Goal: Information Seeking & Learning: Get advice/opinions

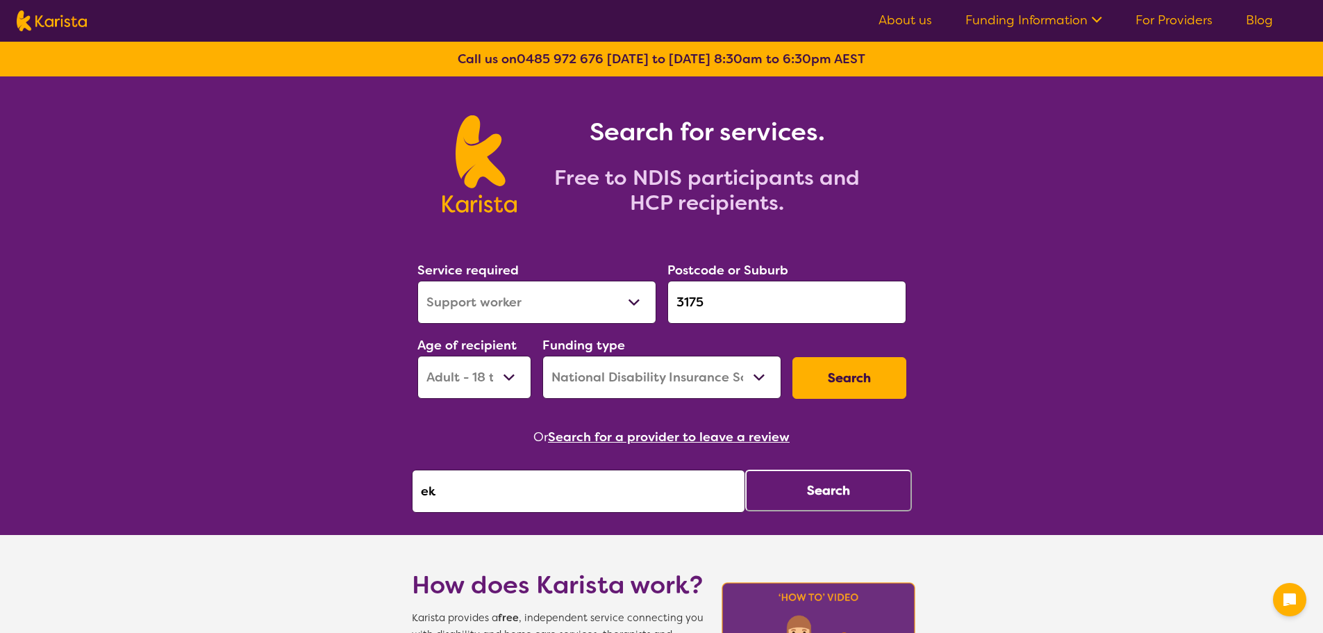
select select "Support worker"
select select "AD"
select select "NDIS"
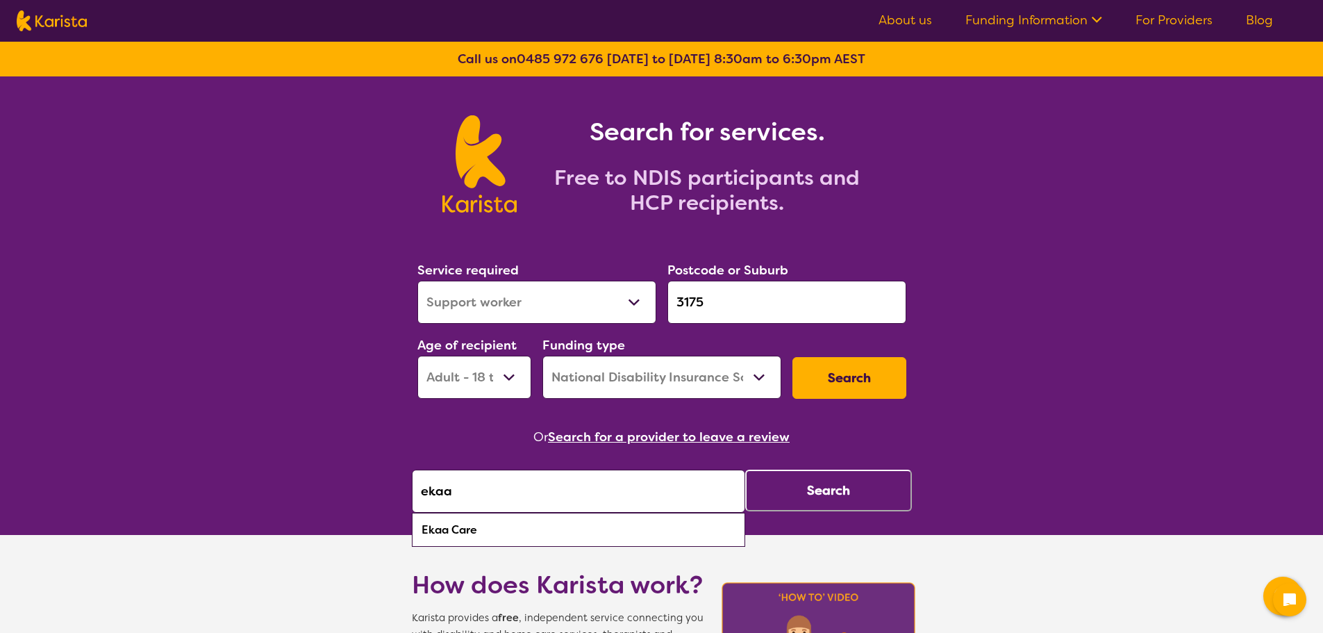
type input "ekaa"
click at [867, 493] on button "Search" at bounding box center [828, 491] width 167 height 42
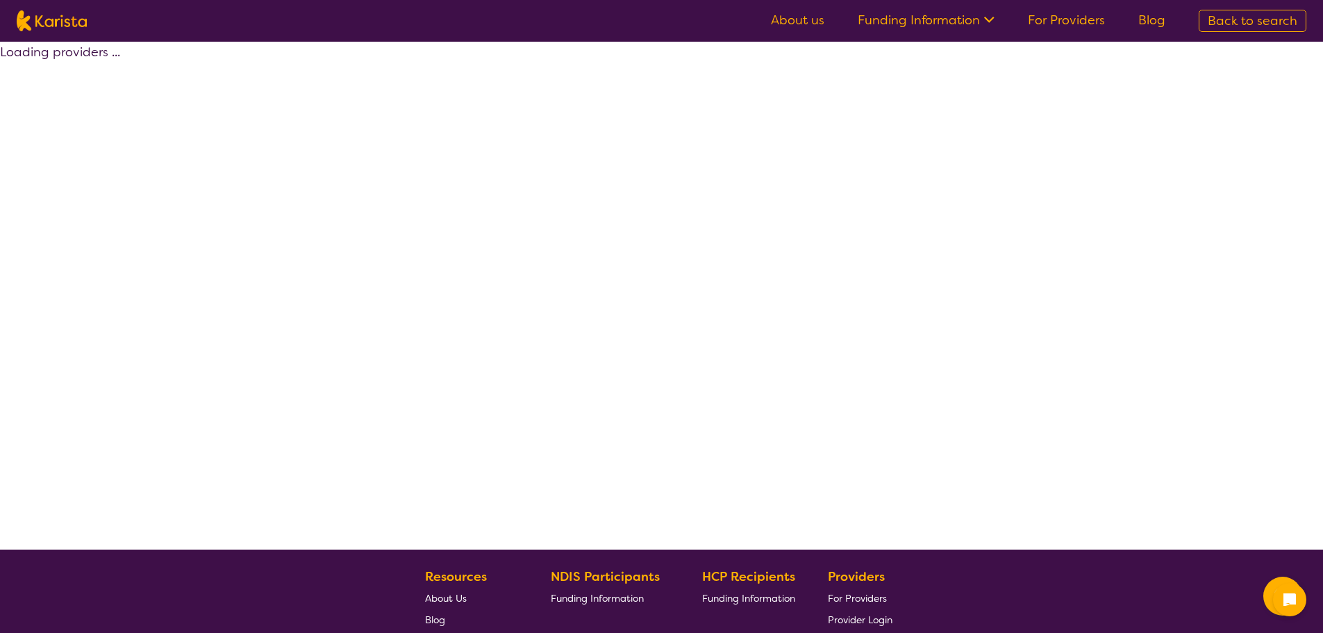
select select "by_score"
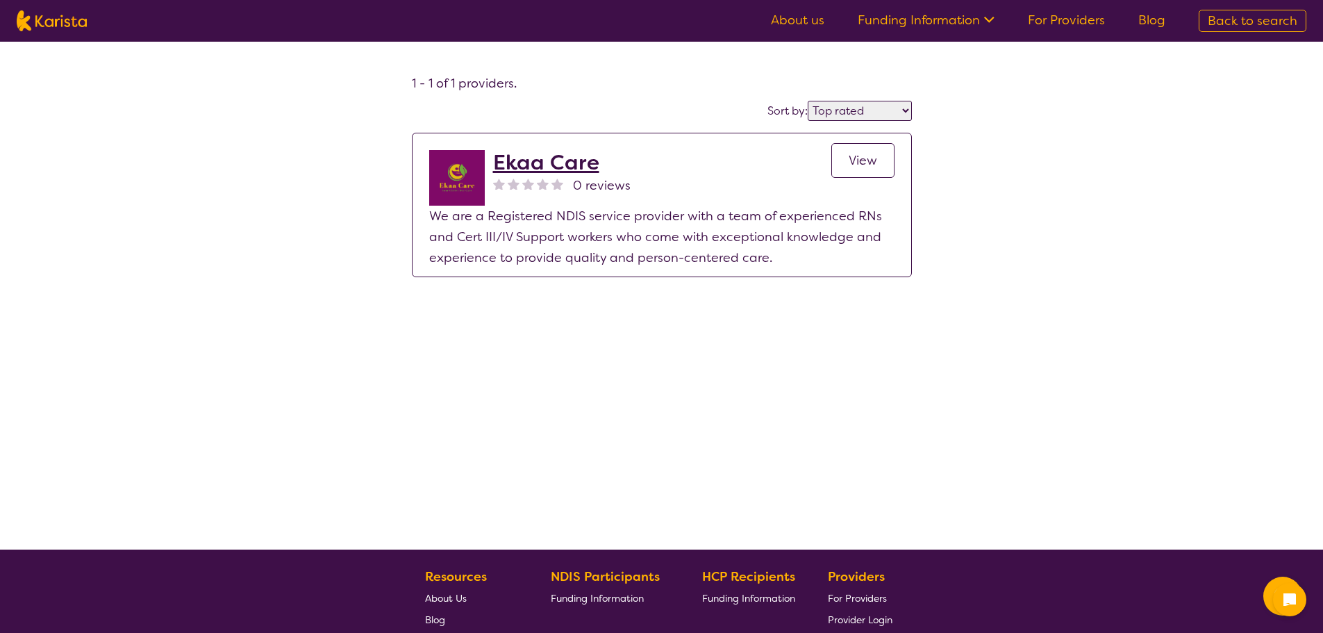
click at [847, 149] on link "View" at bounding box center [862, 160] width 63 height 35
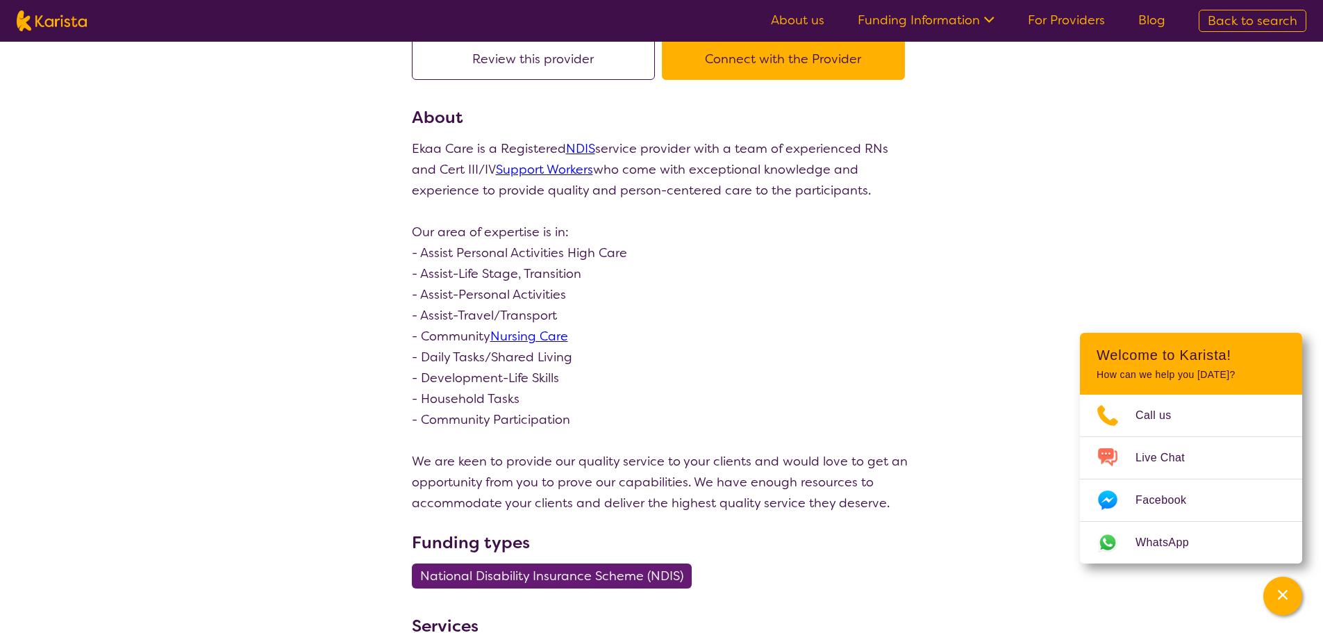
scroll to position [139, 0]
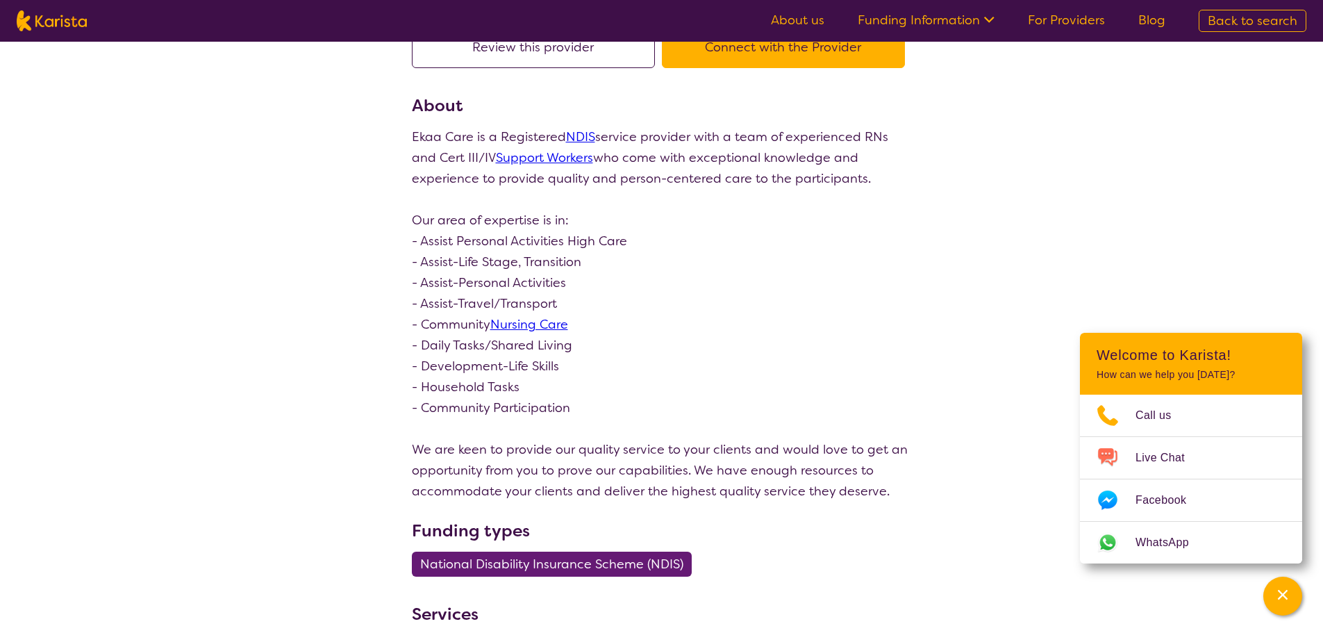
click at [92, 17] on nav "About us Funding Information NDIS - National Disability Insurance Scheme HCP - …" at bounding box center [661, 21] width 1323 height 42
click at [42, 22] on img at bounding box center [52, 20] width 70 height 21
select select "Support worker"
select select "AD"
select select "NDIS"
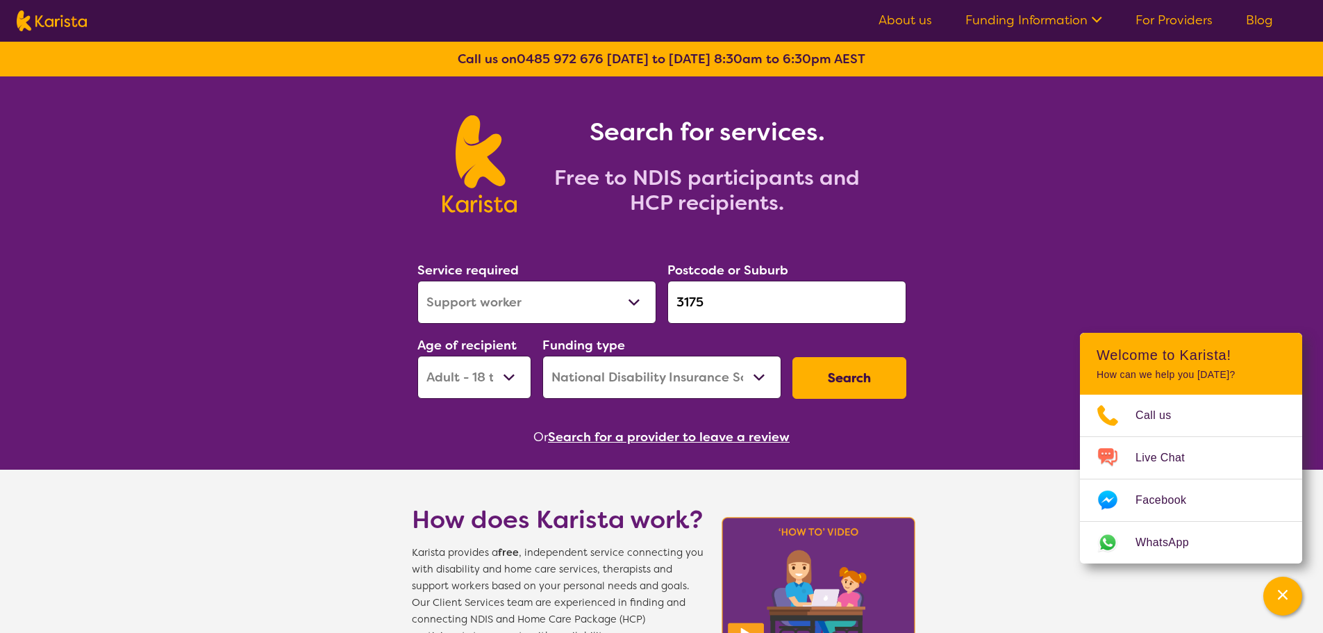
click at [732, 299] on input "3175" at bounding box center [786, 302] width 239 height 43
drag, startPoint x: 549, startPoint y: 301, endPoint x: 506, endPoint y: 310, distance: 44.0
click at [507, 308] on div "Service required Allied Health Assistant Assessment ([MEDICAL_DATA] or [MEDICAL…" at bounding box center [662, 329] width 500 height 150
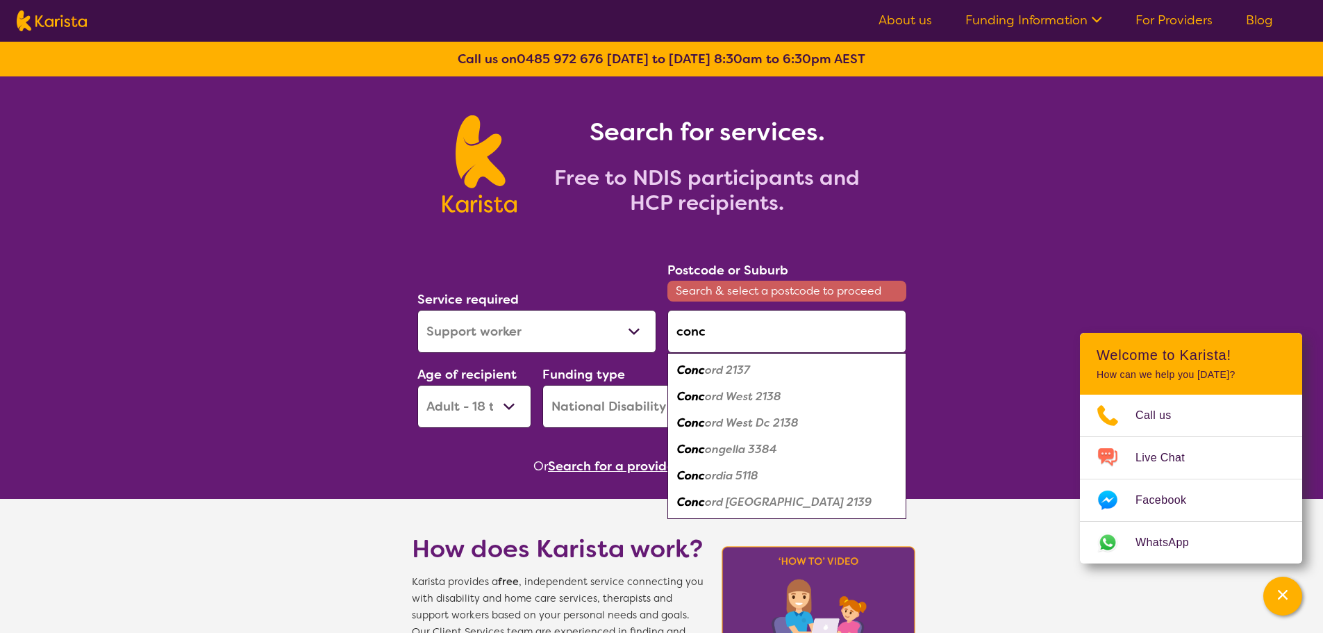
click at [749, 373] on em "ord 2137" at bounding box center [727, 370] width 45 height 15
type input "2137"
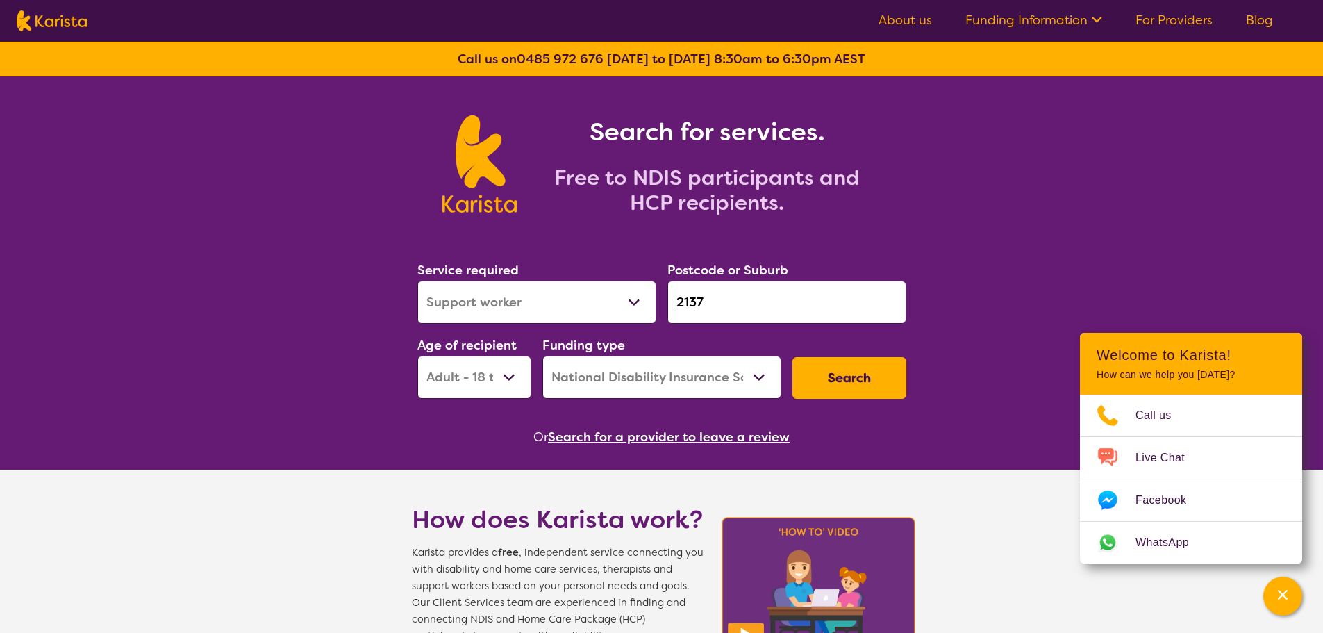
click at [821, 378] on button "Search" at bounding box center [850, 378] width 114 height 42
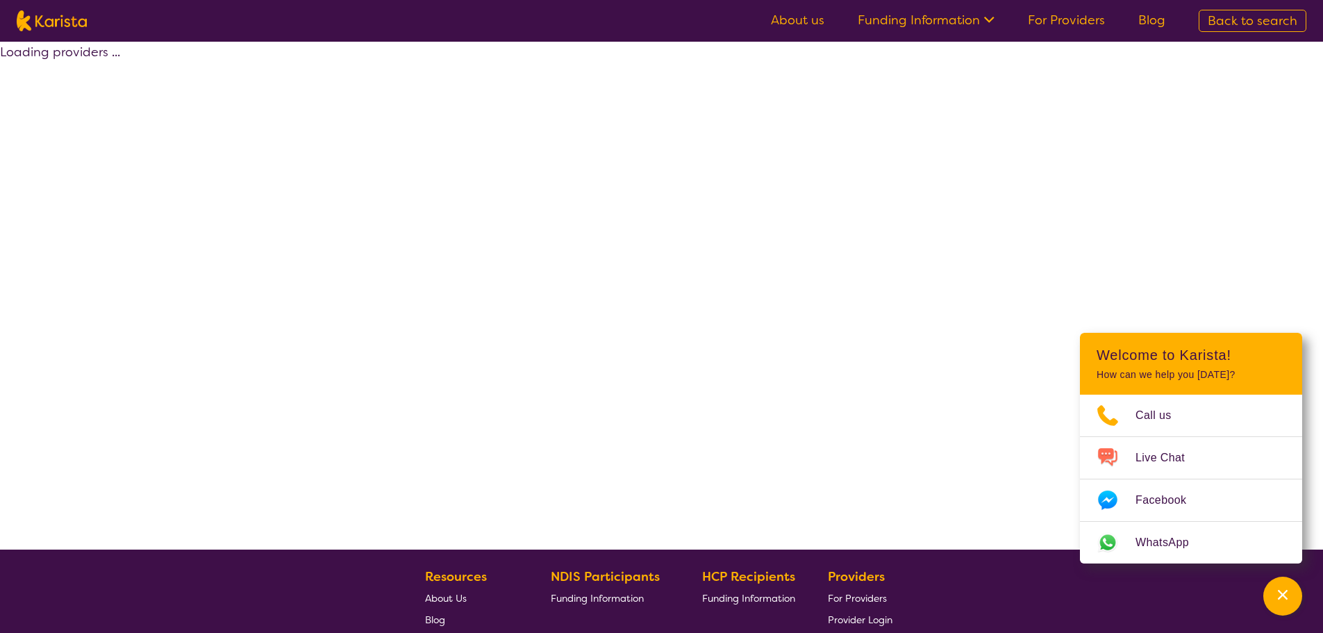
select select "by_score"
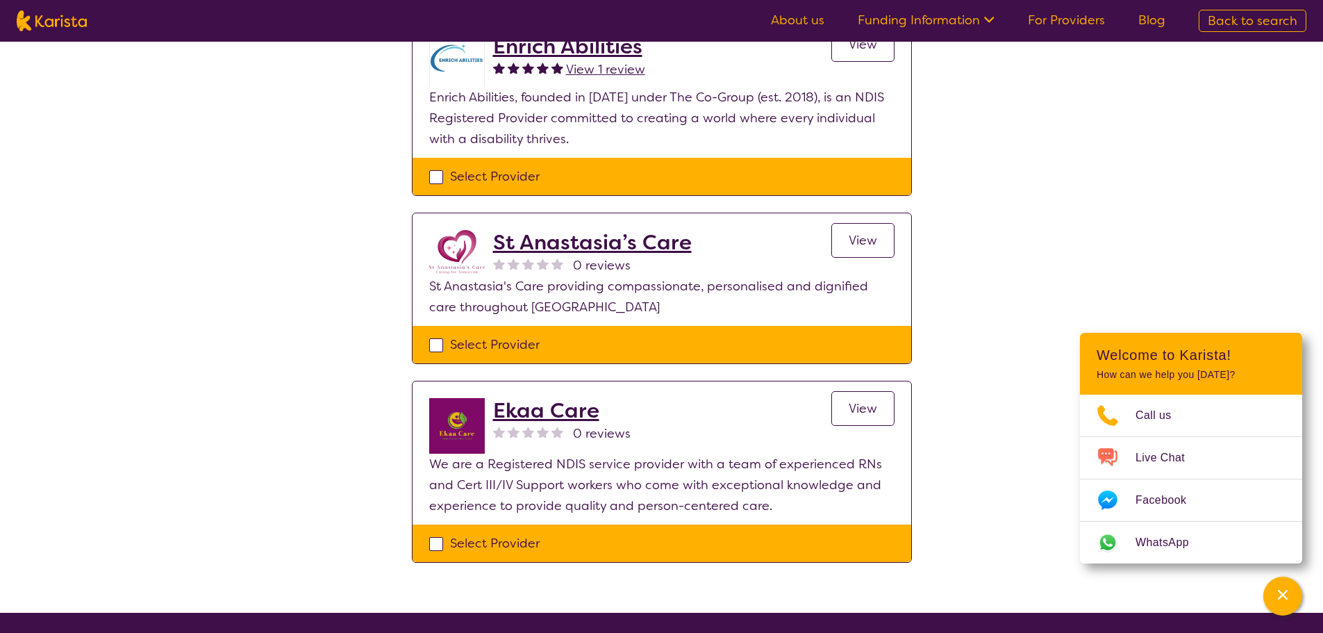
scroll to position [208, 0]
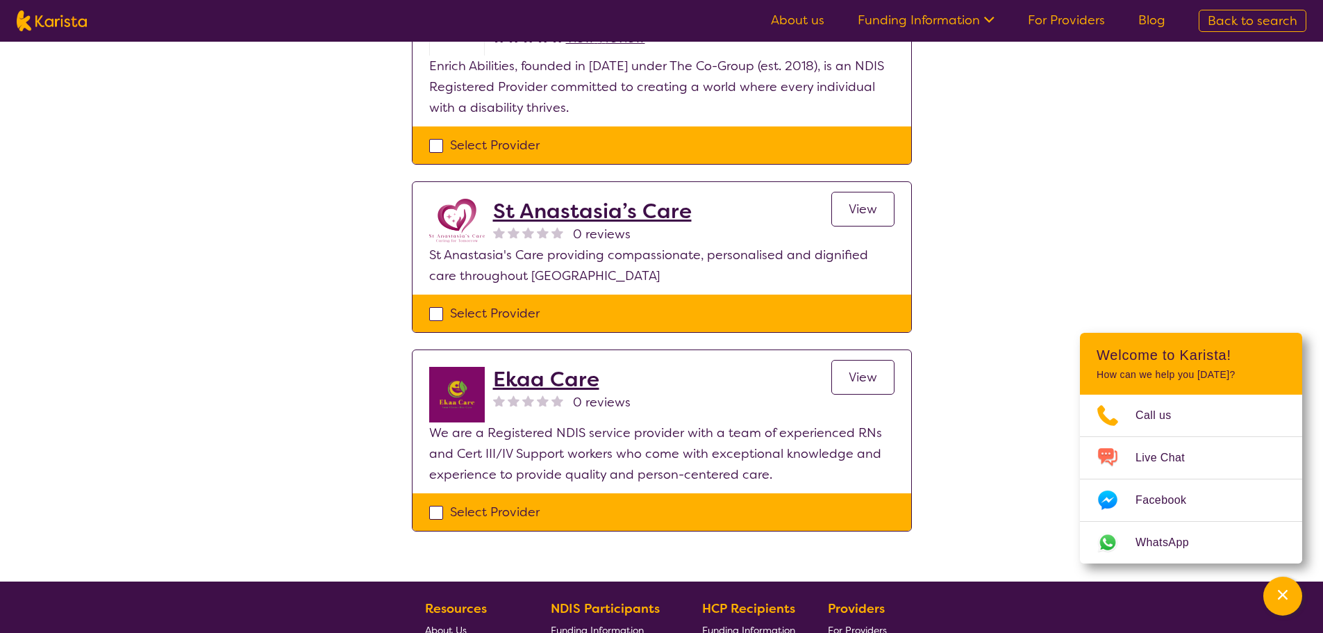
click at [866, 383] on span "View" at bounding box center [863, 377] width 28 height 17
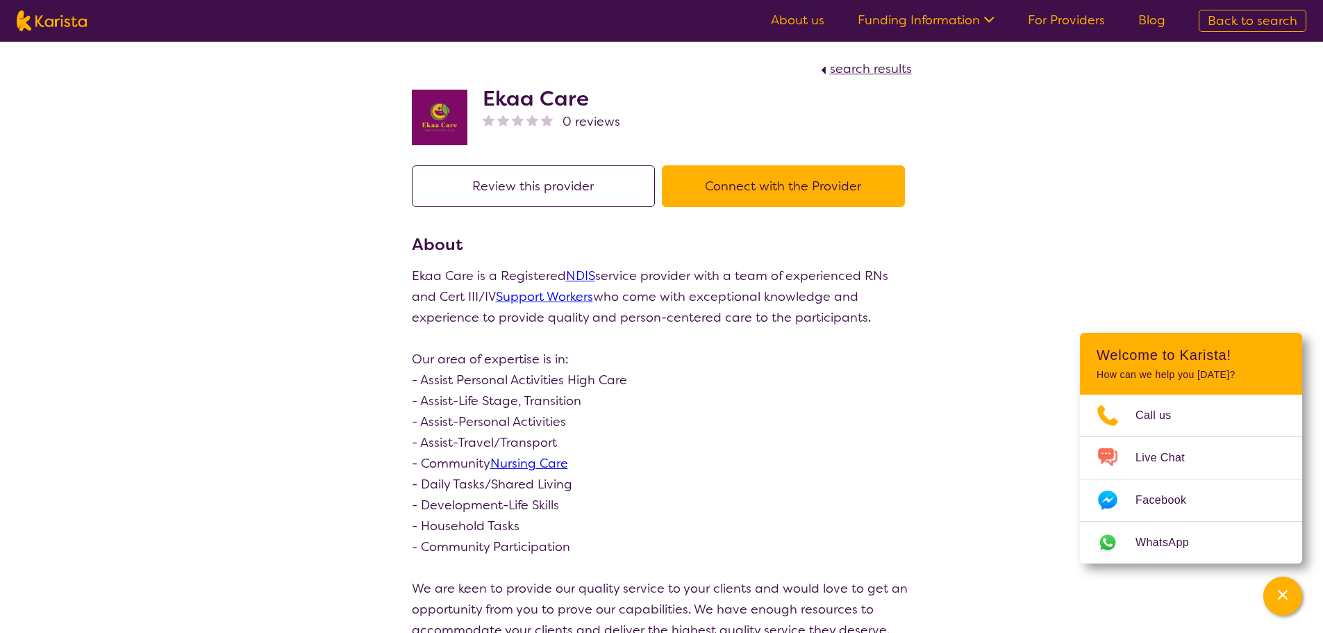
click at [60, 22] on img at bounding box center [52, 20] width 70 height 21
select select "Support worker"
select select "AD"
select select "NDIS"
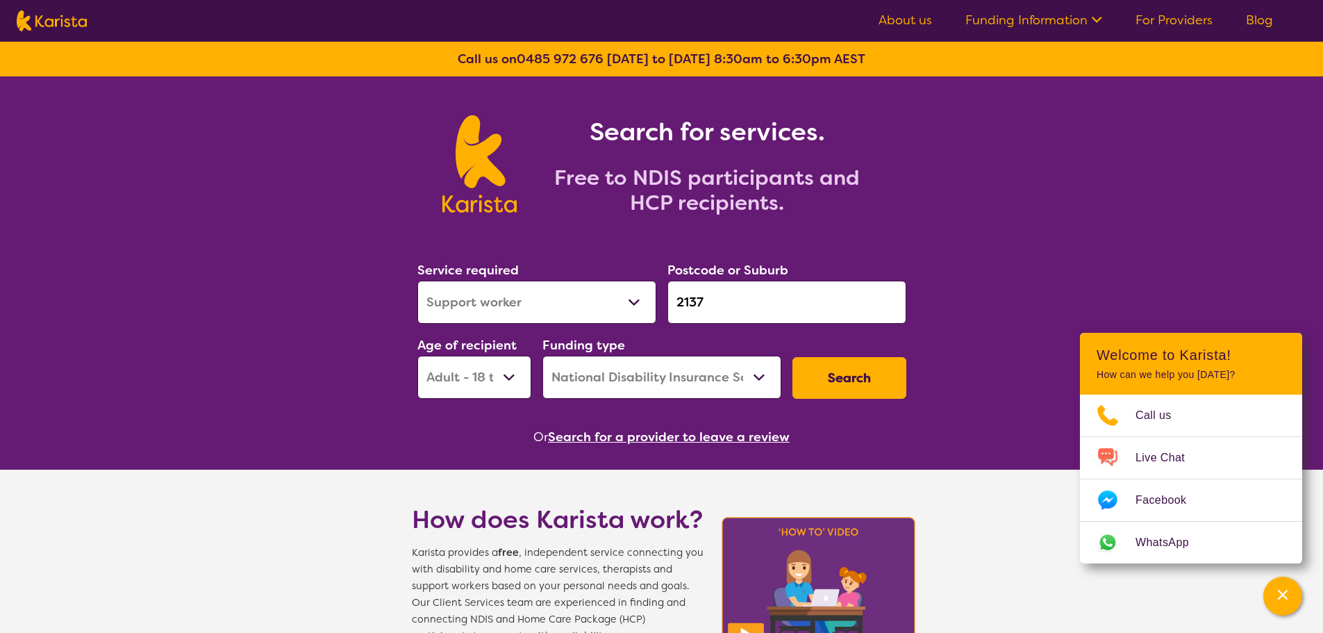
drag, startPoint x: 743, startPoint y: 320, endPoint x: 736, endPoint y: 313, distance: 9.8
click at [742, 320] on input "2137" at bounding box center [786, 302] width 239 height 43
drag, startPoint x: 736, startPoint y: 313, endPoint x: 567, endPoint y: 302, distance: 168.4
click at [561, 306] on div "Service required Allied Health Assistant Assessment ([MEDICAL_DATA] or [MEDICAL…" at bounding box center [662, 329] width 500 height 150
paste input "3977"
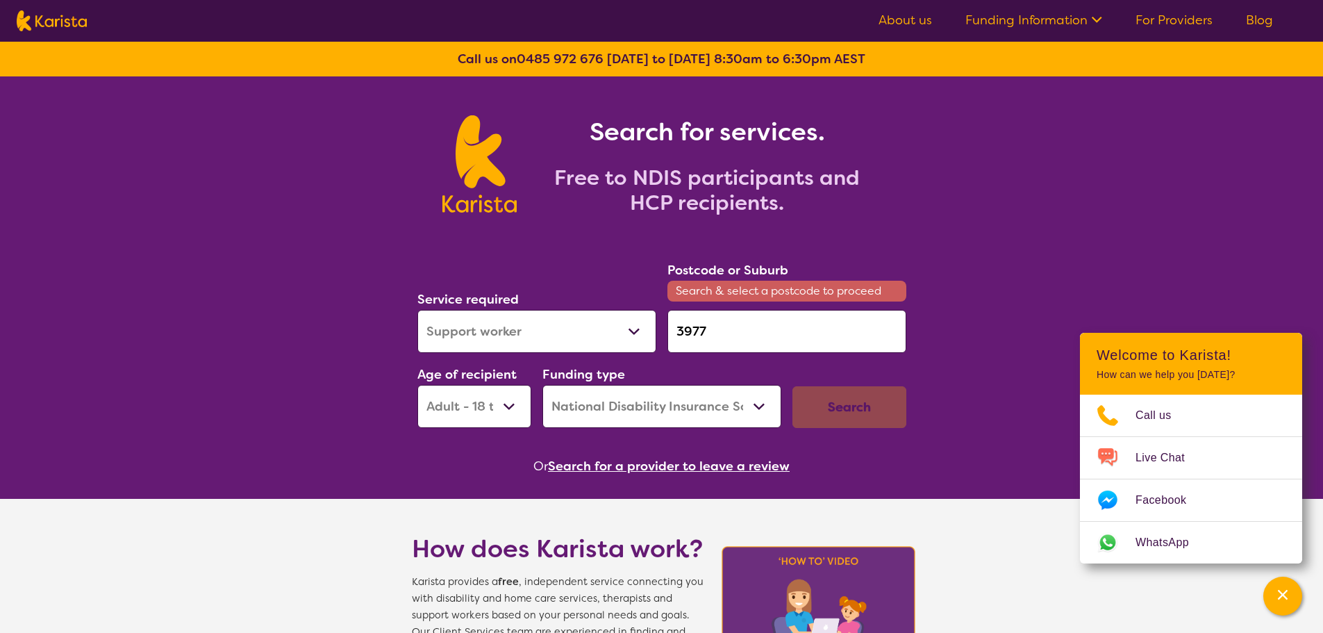
type input "3977"
click at [588, 328] on select "Allied Health Assistant Assessment ([MEDICAL_DATA] or [MEDICAL_DATA]) Behaviour…" at bounding box center [536, 331] width 239 height 43
select select "[MEDICAL_DATA]"
click at [417, 310] on select "Allied Health Assistant Assessment ([MEDICAL_DATA] or [MEDICAL_DATA]) Behaviour…" at bounding box center [536, 331] width 239 height 43
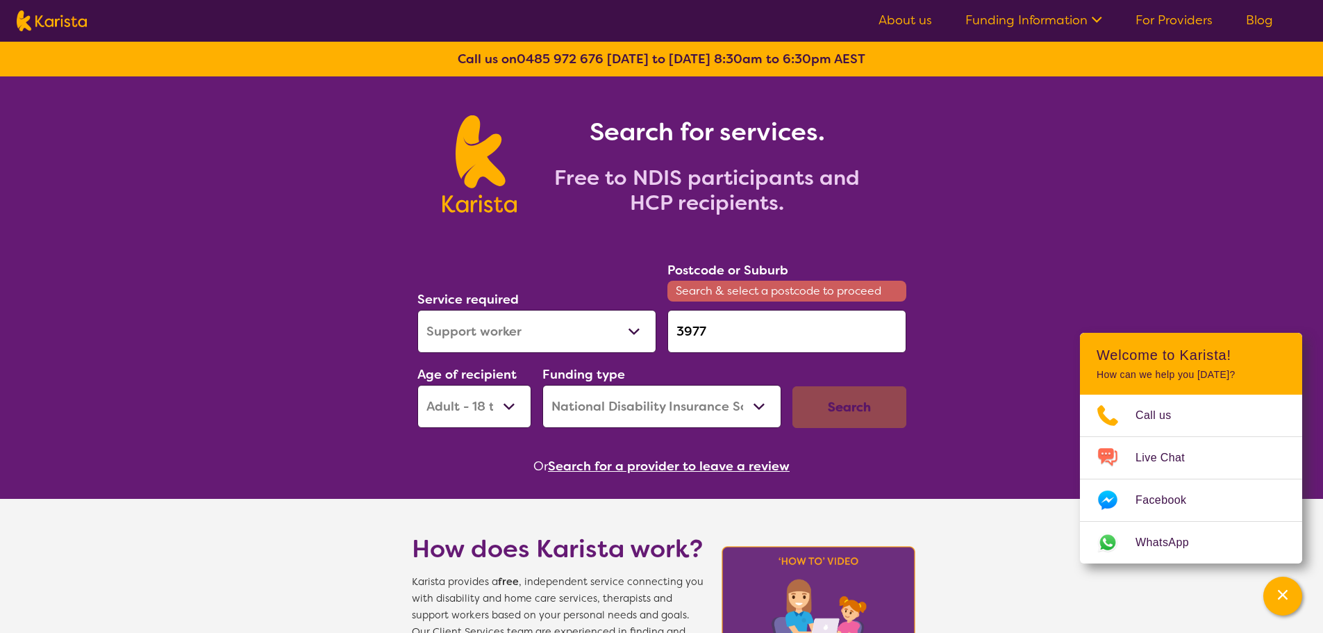
click at [743, 340] on input "3977" at bounding box center [786, 331] width 239 height 43
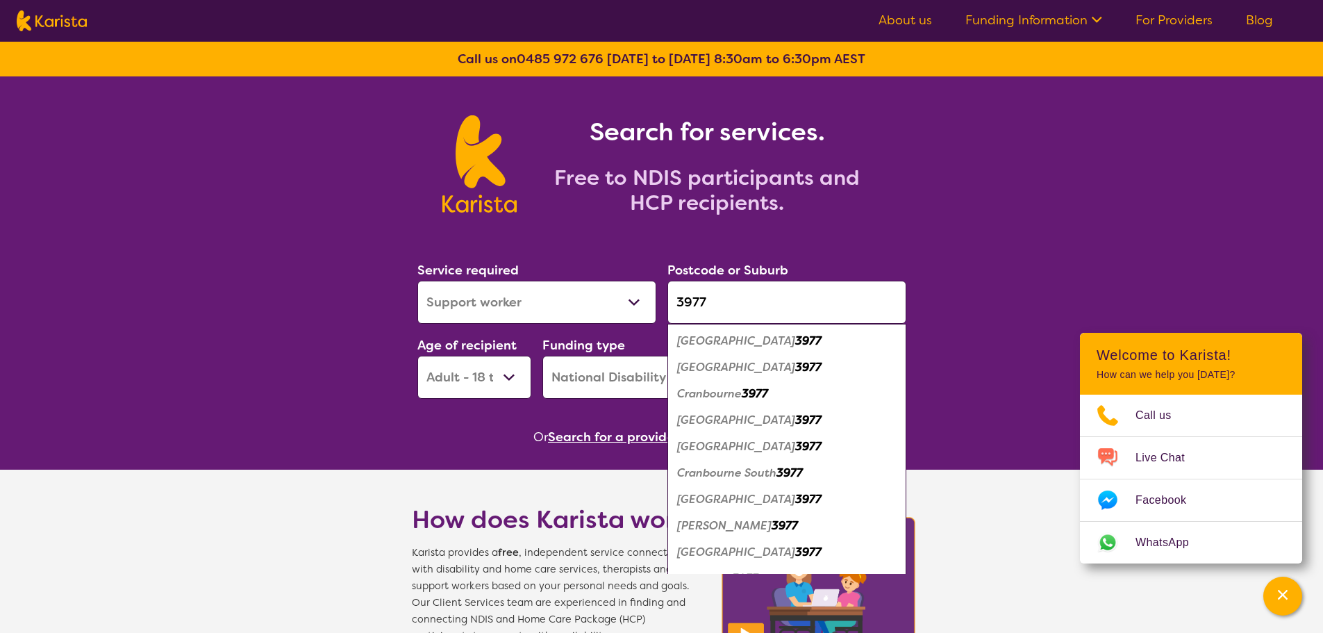
type input "3977"
drag, startPoint x: 747, startPoint y: 396, endPoint x: 761, endPoint y: 393, distance: 14.8
click at [756, 394] on em "3977" at bounding box center [755, 393] width 26 height 15
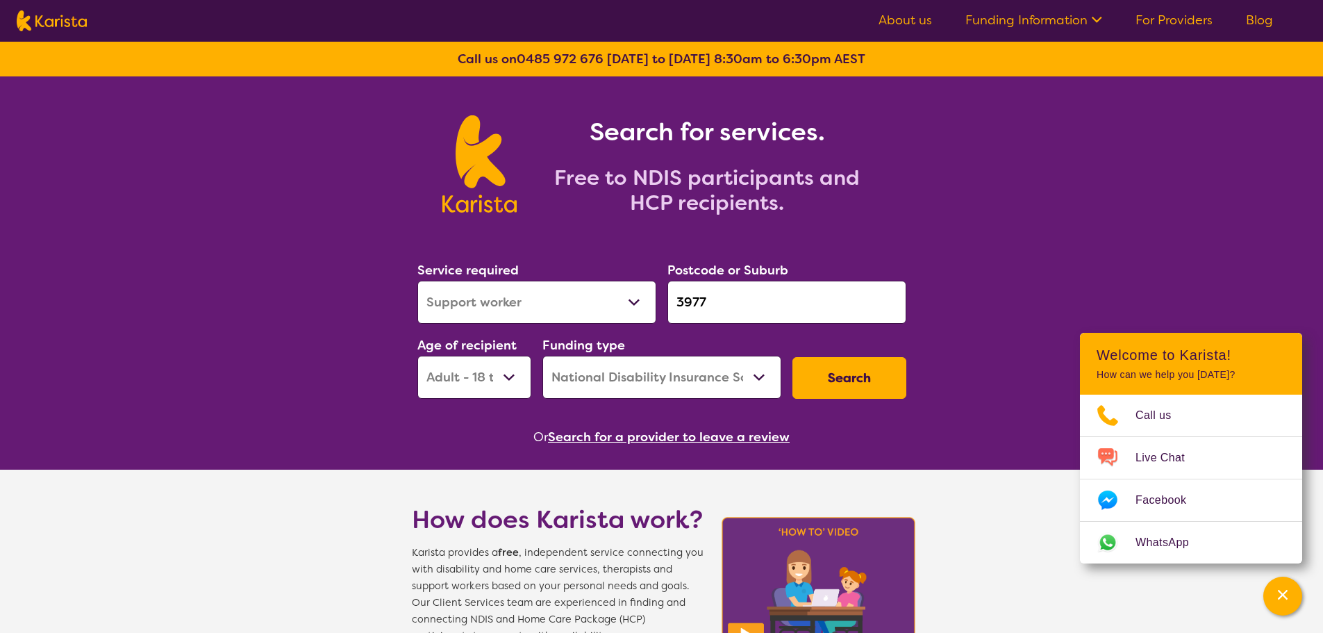
click at [854, 380] on button "Search" at bounding box center [850, 378] width 114 height 42
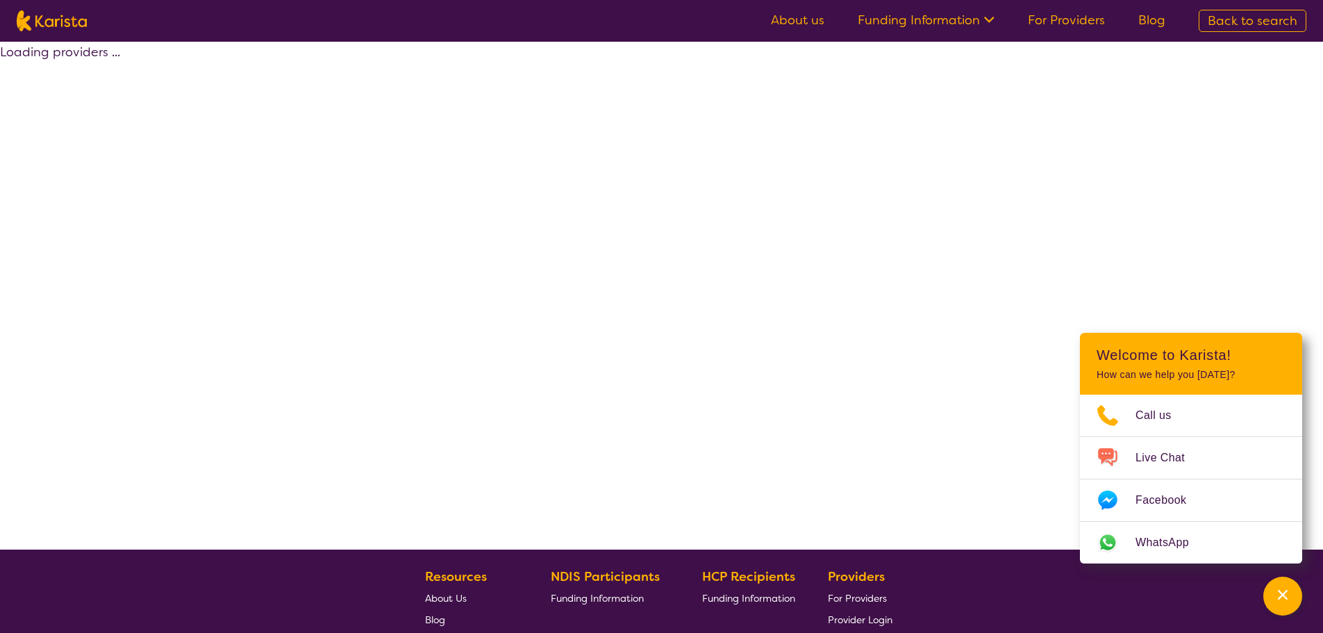
select select "by_score"
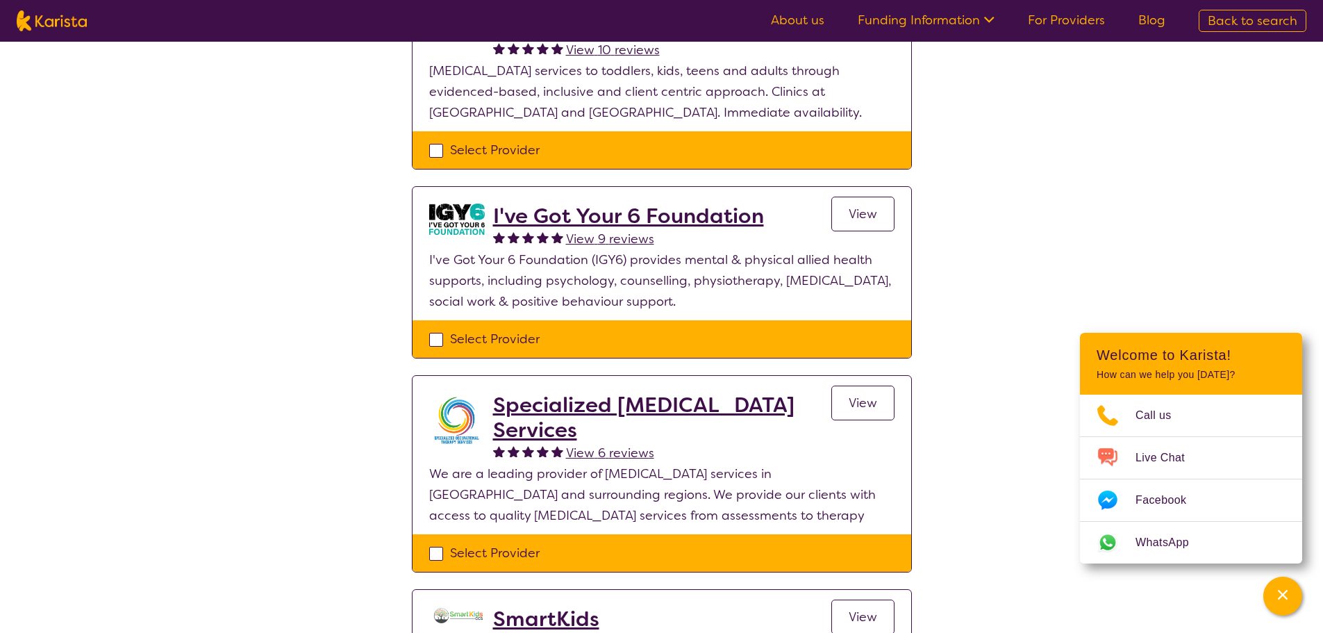
scroll to position [625, 0]
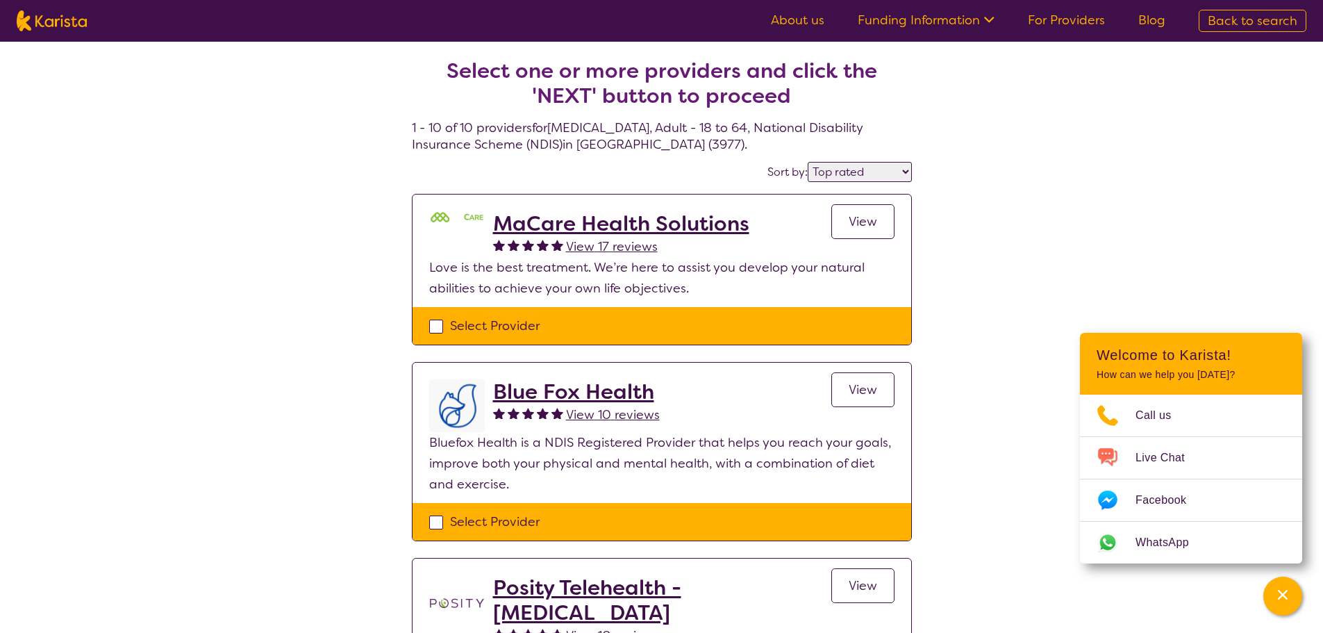
select select "[MEDICAL_DATA]"
select select "AD"
select select "NDIS"
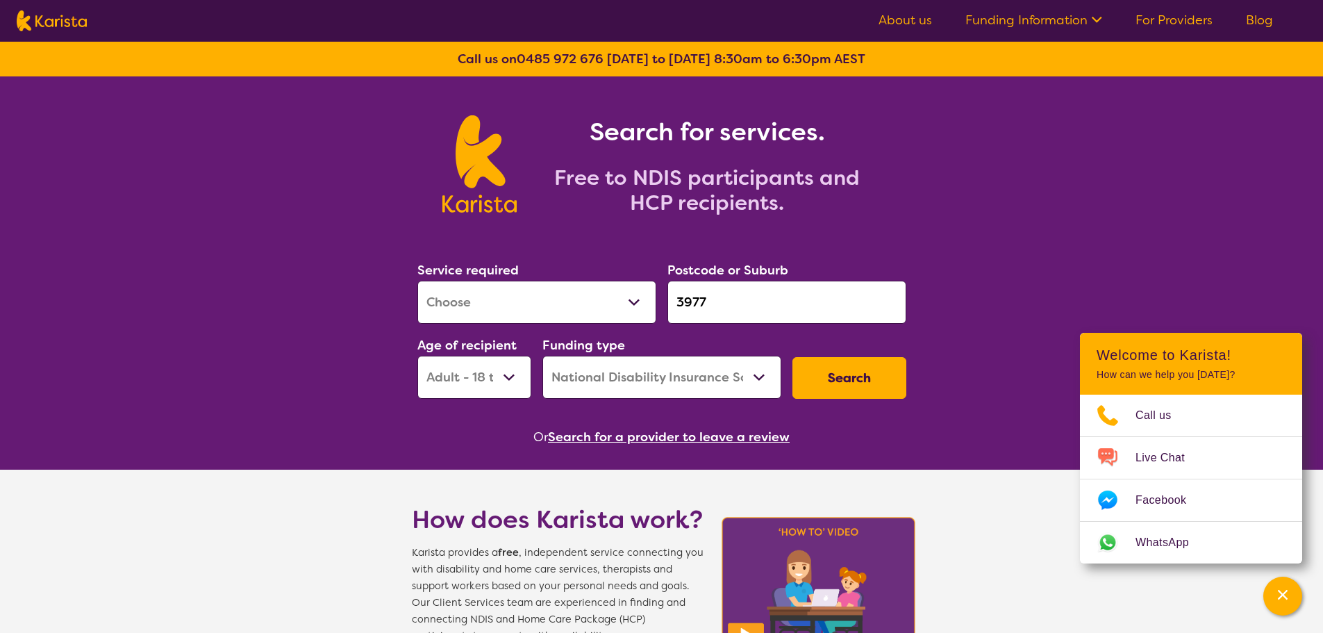
click at [743, 304] on input "3977" at bounding box center [786, 302] width 239 height 43
drag, startPoint x: 617, startPoint y: 301, endPoint x: 582, endPoint y: 306, distance: 35.8
click at [582, 306] on div "Service required Allied Health Assistant Assessment ([MEDICAL_DATA] or [MEDICAL…" at bounding box center [662, 329] width 500 height 150
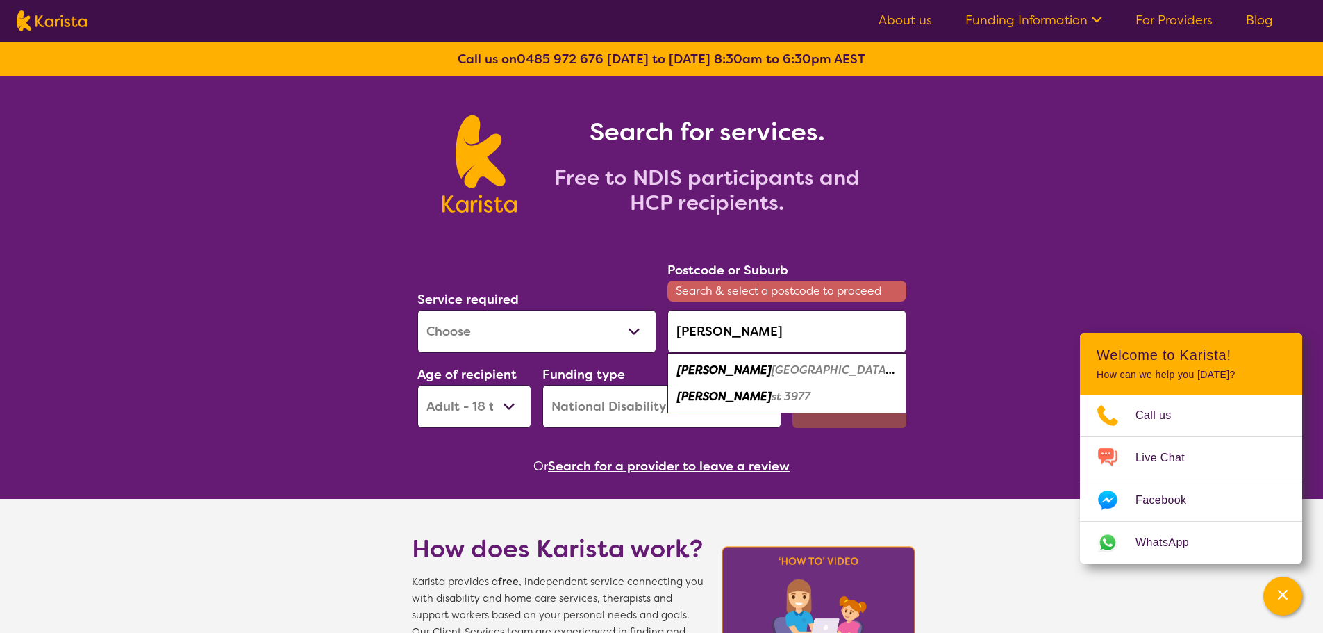
drag, startPoint x: 743, startPoint y: 395, endPoint x: 771, endPoint y: 390, distance: 28.2
click at [772, 395] on em "st 3977" at bounding box center [791, 396] width 39 height 15
type input "3977"
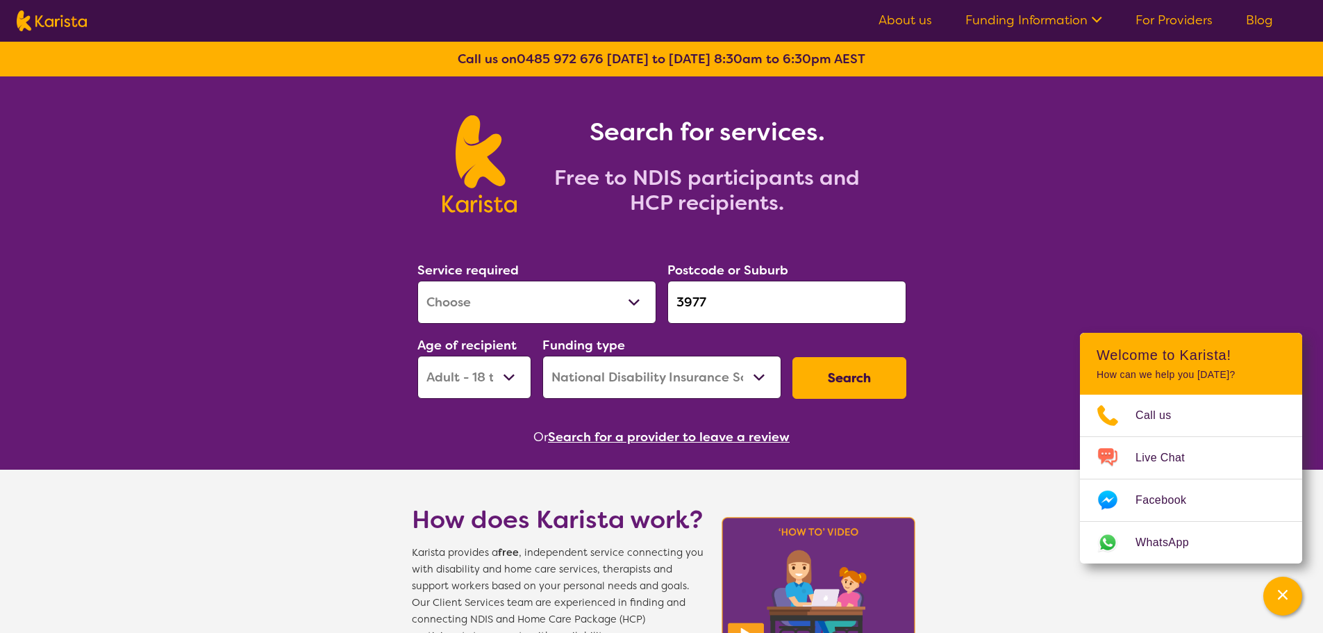
click at [861, 383] on button "Search" at bounding box center [850, 378] width 114 height 42
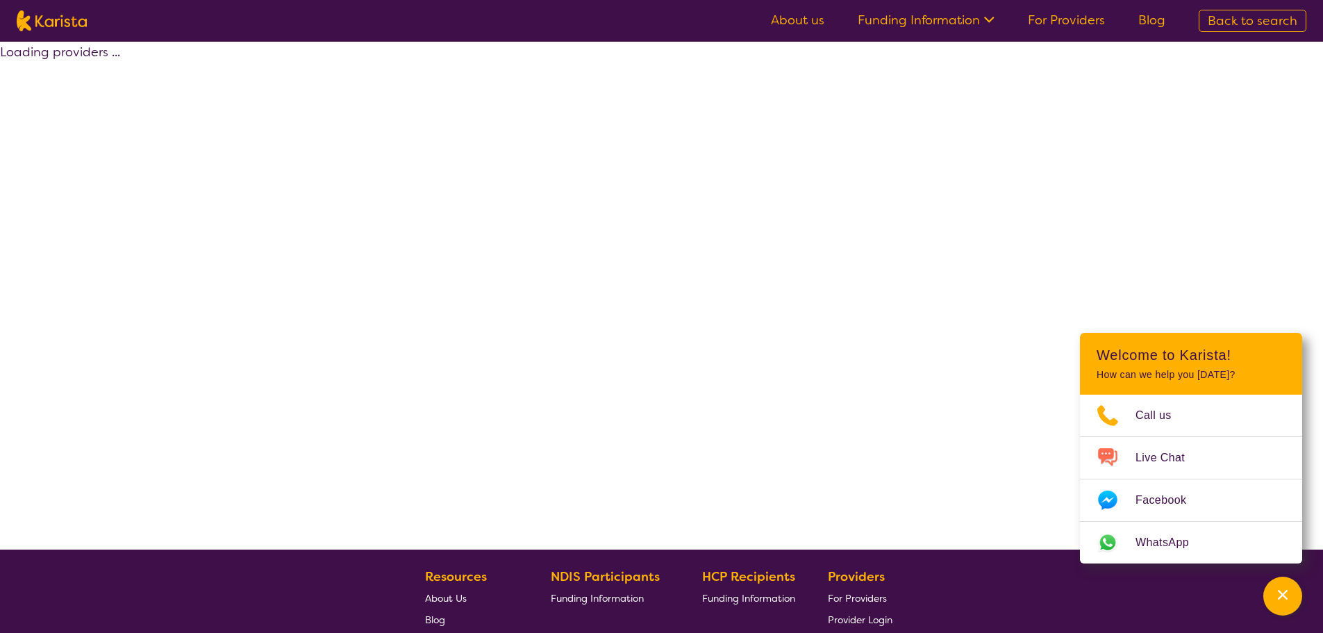
select select "by_score"
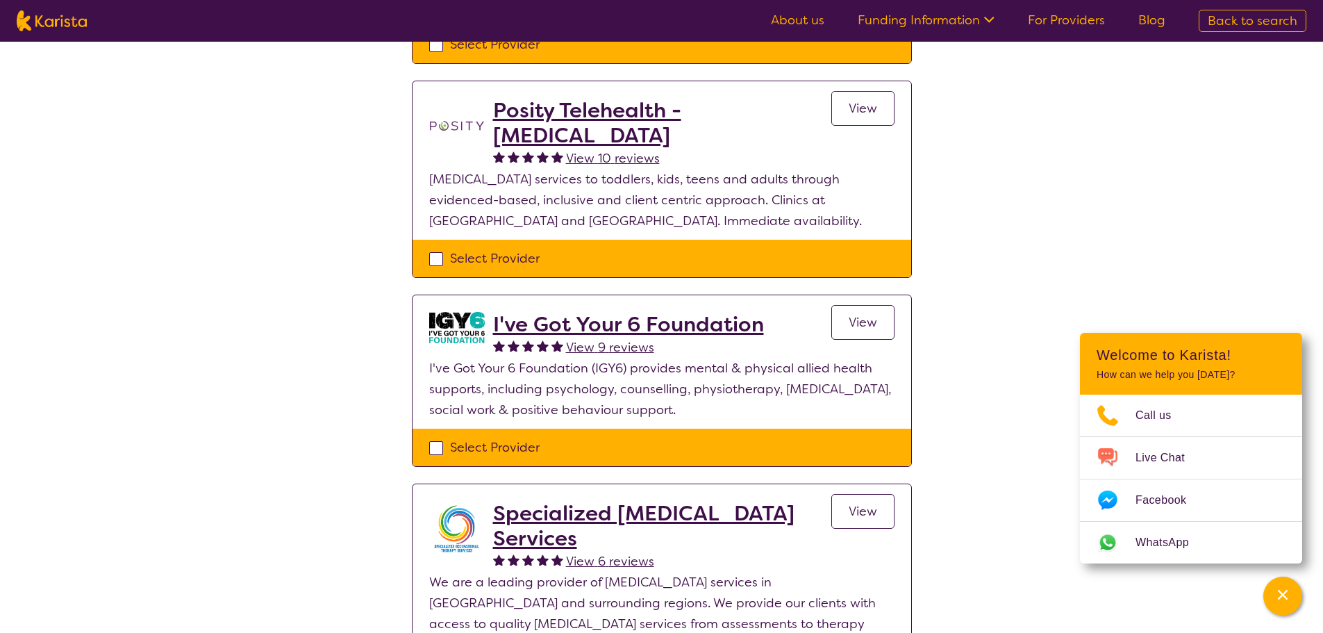
scroll to position [486, 0]
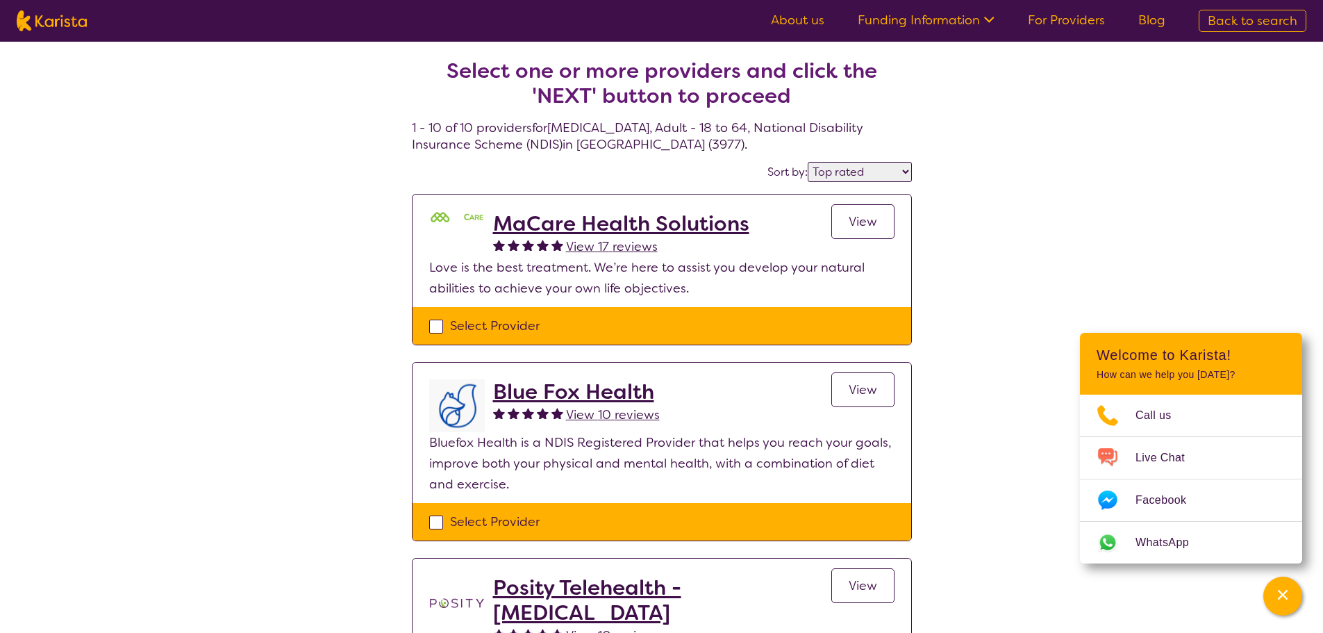
select select "[MEDICAL_DATA]"
select select "AD"
select select "NDIS"
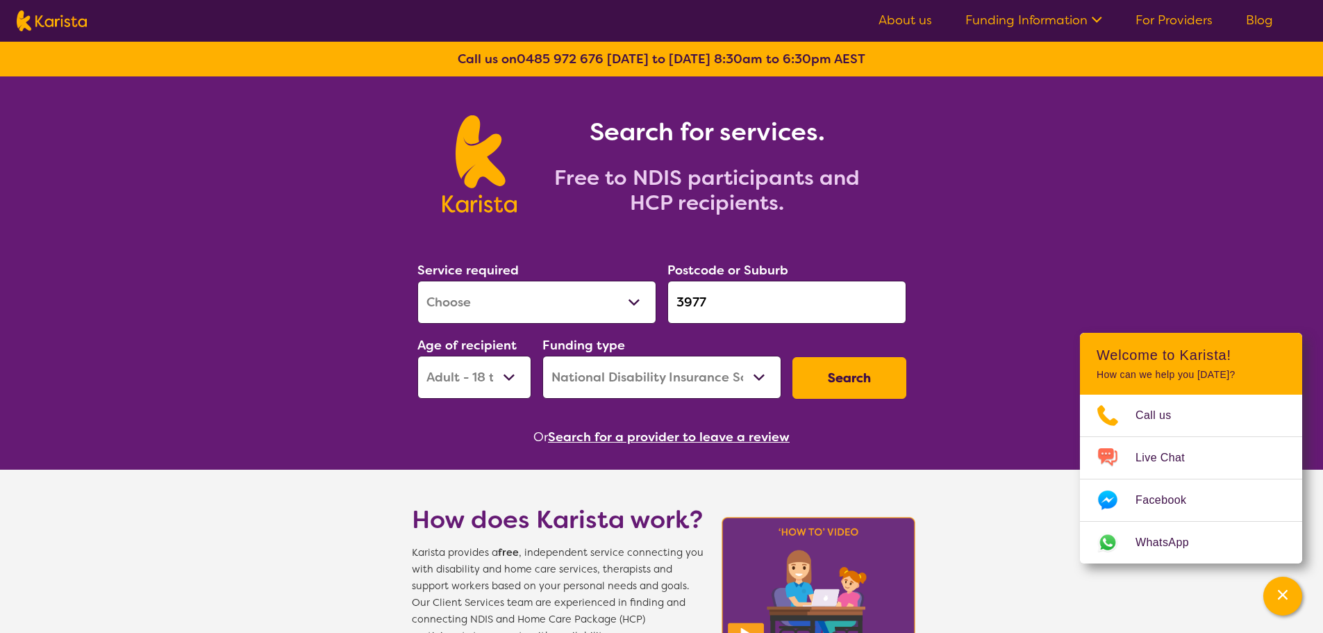
click at [595, 295] on select "Allied Health Assistant Assessment ([MEDICAL_DATA] or [MEDICAL_DATA]) Behaviour…" at bounding box center [536, 302] width 239 height 43
select select "Physiotherapy"
click at [417, 281] on select "Allied Health Assistant Assessment ([MEDICAL_DATA] or [MEDICAL_DATA]) Behaviour…" at bounding box center [536, 302] width 239 height 43
click at [864, 395] on button "Search" at bounding box center [850, 378] width 114 height 42
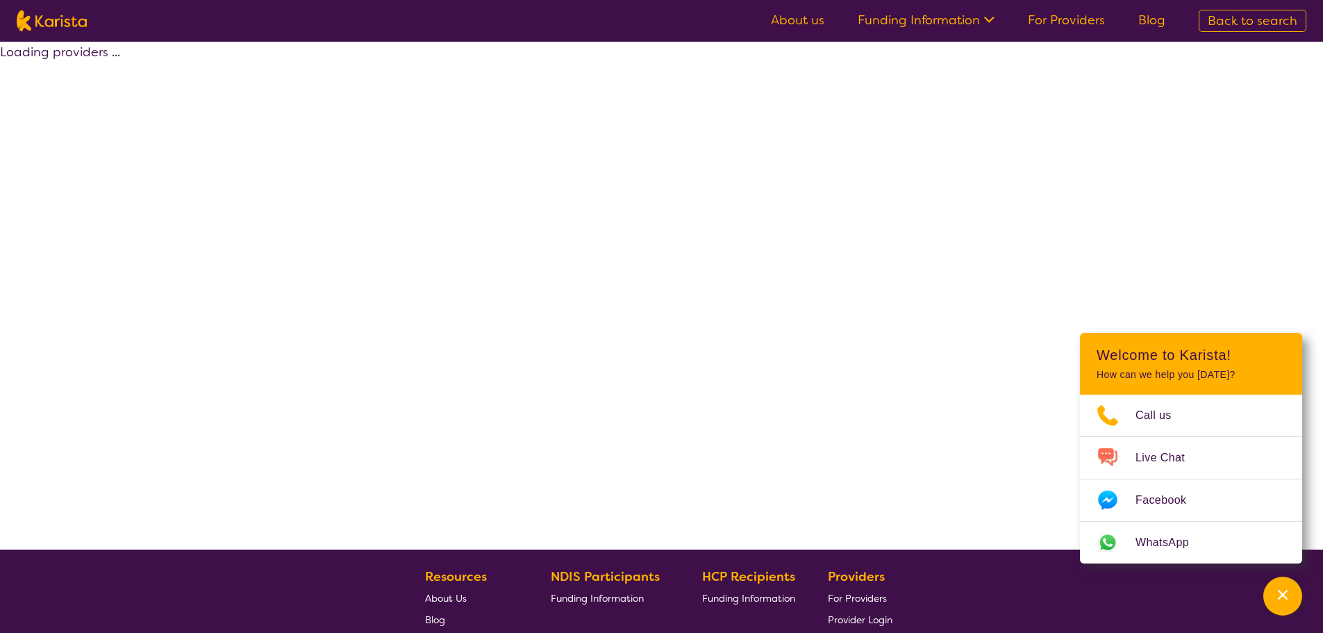
select select "by_score"
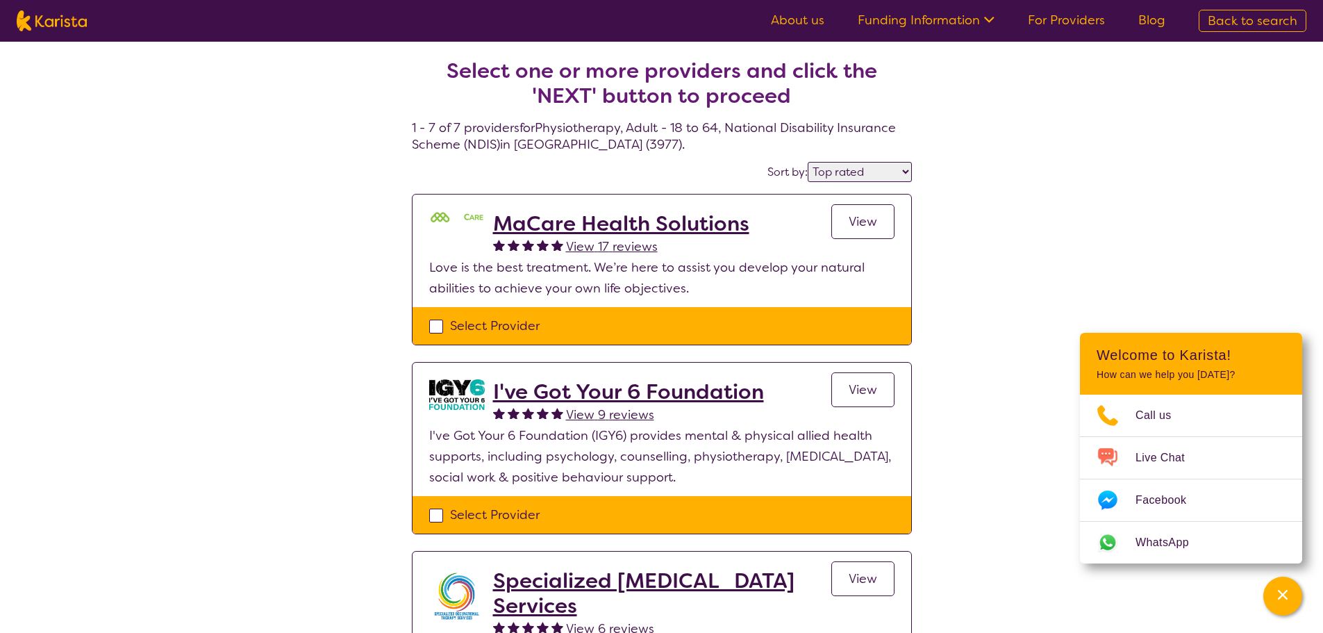
select select "Physiotherapy"
select select "AD"
select select "NDIS"
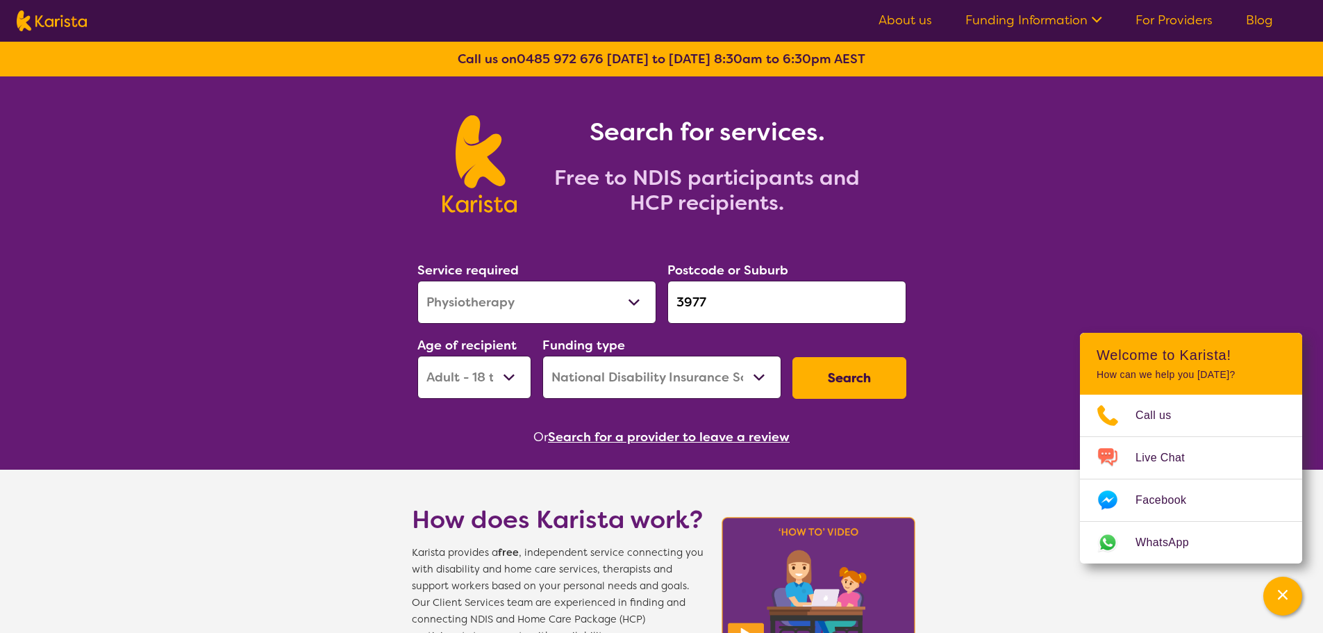
click at [480, 379] on select "Early Childhood - 0 to 9 Child - 10 to 11 Adolescent - 12 to 17 Adult - 18 to 6…" at bounding box center [474, 377] width 114 height 43
select select "CH"
click at [417, 356] on select "Early Childhood - 0 to 9 Child - 10 to 11 Adolescent - 12 to 17 Adult - 18 to 6…" at bounding box center [474, 377] width 114 height 43
click at [806, 387] on button "Search" at bounding box center [850, 378] width 114 height 42
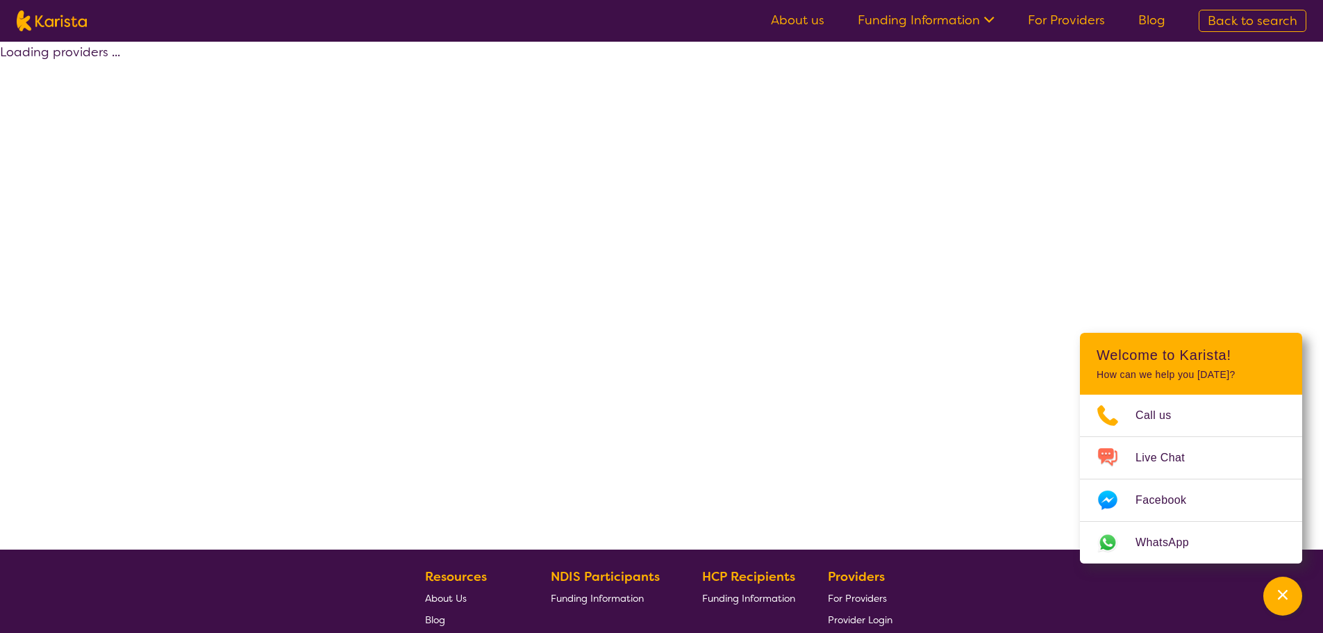
select select "by_score"
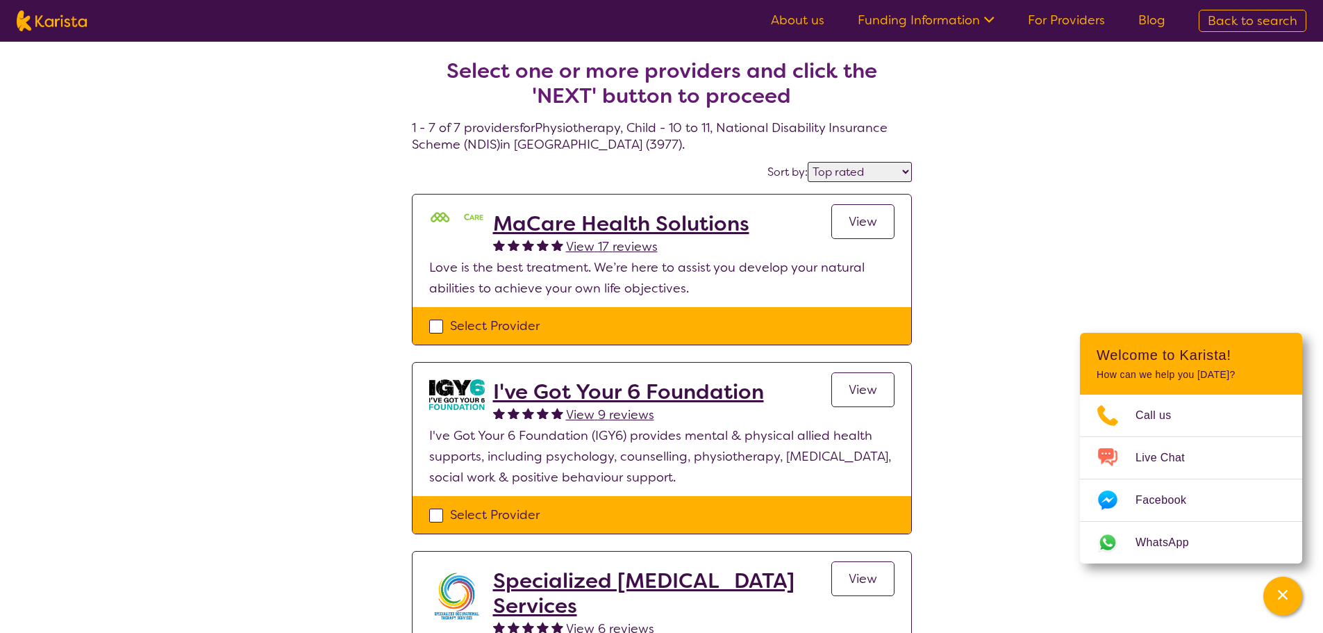
select select "Physiotherapy"
select select "CH"
select select "NDIS"
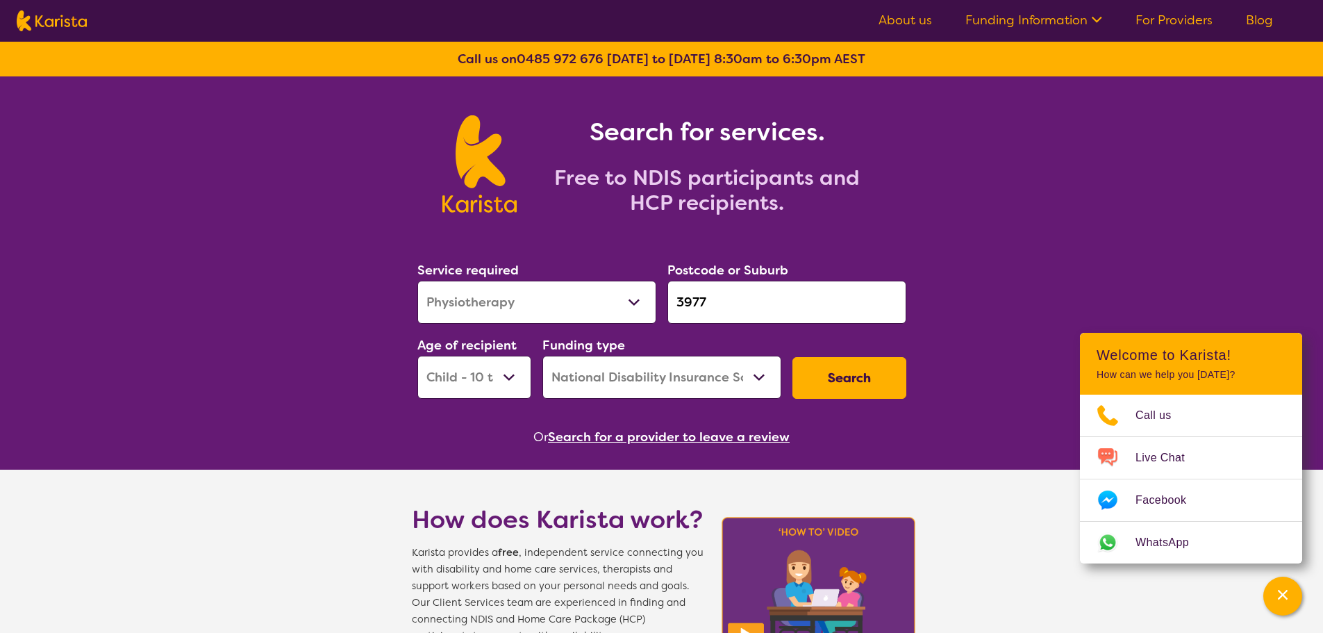
drag, startPoint x: 540, startPoint y: 305, endPoint x: 546, endPoint y: 299, distance: 8.4
click at [541, 304] on select "Allied Health Assistant Assessment ([MEDICAL_DATA] or [MEDICAL_DATA]) Behaviour…" at bounding box center [536, 302] width 239 height 43
select select "Psychology"
click at [417, 281] on select "Allied Health Assistant Assessment ([MEDICAL_DATA] or [MEDICAL_DATA]) Behaviour…" at bounding box center [536, 302] width 239 height 43
click at [486, 381] on select "Early Childhood - 0 to 9 Child - 10 to 11 Adolescent - 12 to 17 Adult - 18 to 6…" at bounding box center [474, 377] width 114 height 43
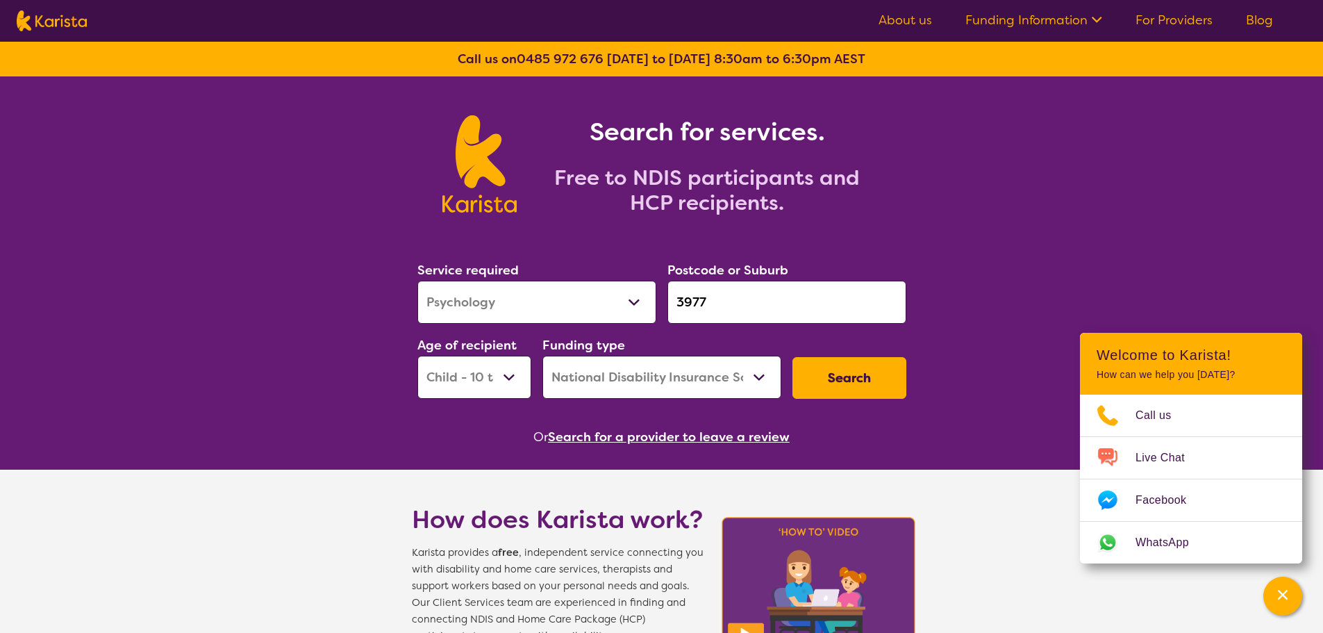
select select "AD"
click at [417, 356] on select "Early Childhood - 0 to 9 Child - 10 to 11 Adolescent - 12 to 17 Adult - 18 to 6…" at bounding box center [474, 377] width 114 height 43
click at [869, 390] on button "Search" at bounding box center [850, 378] width 114 height 42
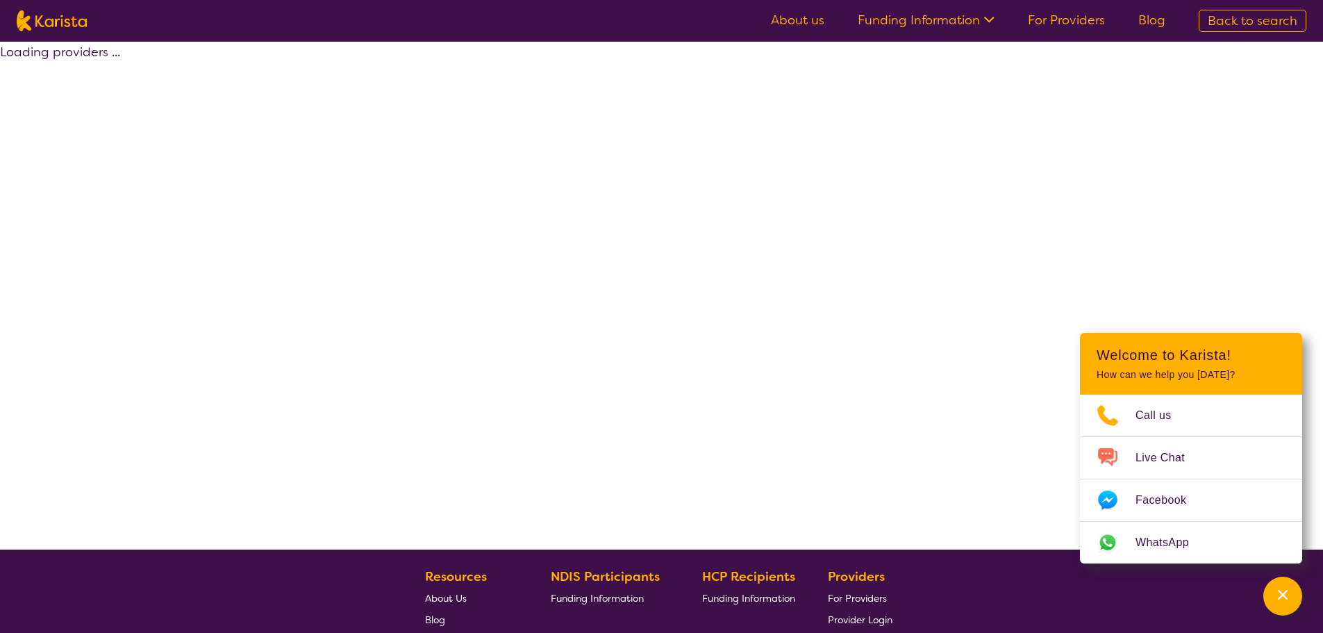
select select "by_score"
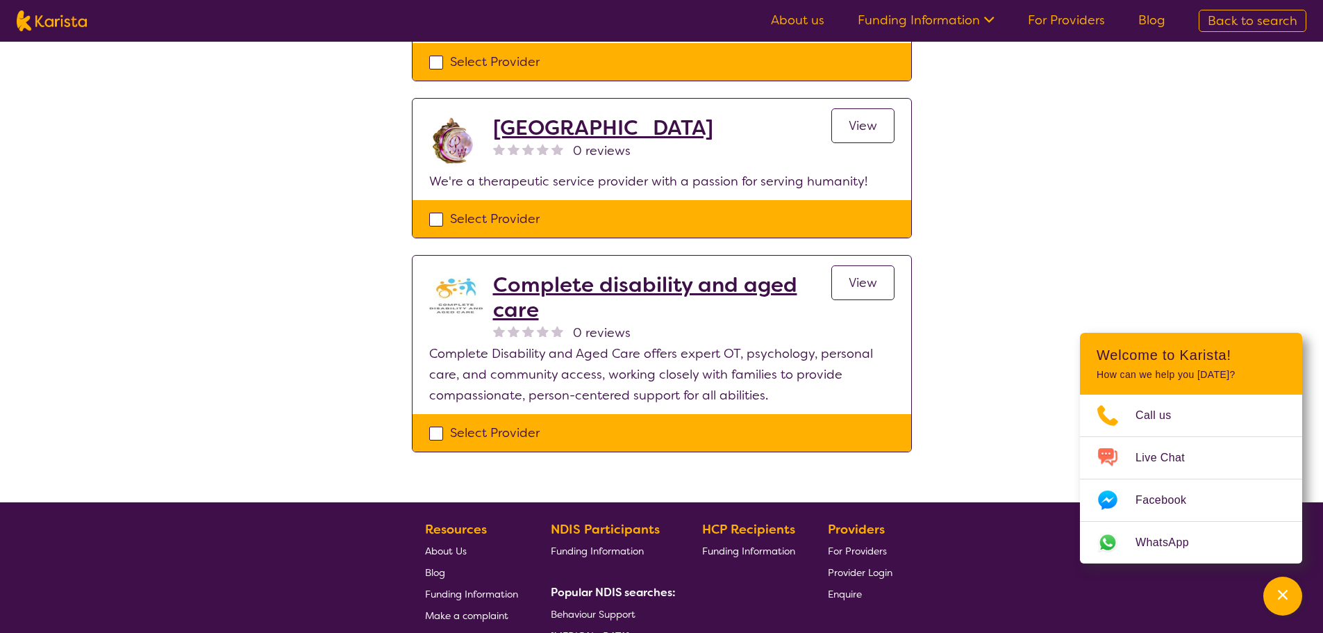
scroll to position [903, 0]
